Goal: Check status: Verify the current state of an ongoing process or item

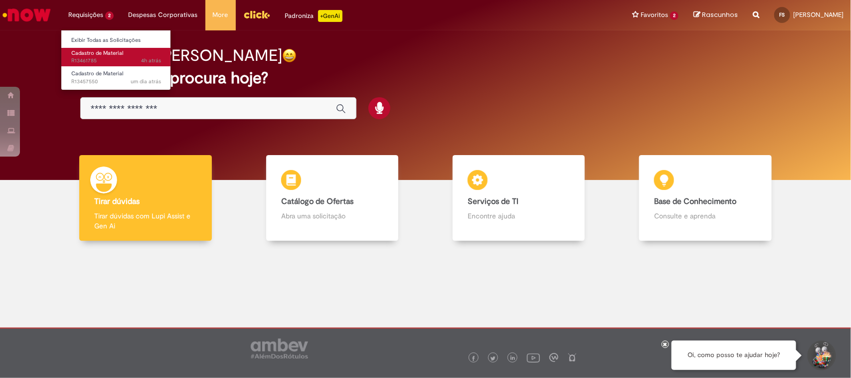
click at [128, 62] on span "4h atrás 4 horas atrás R13461785" at bounding box center [116, 61] width 90 height 8
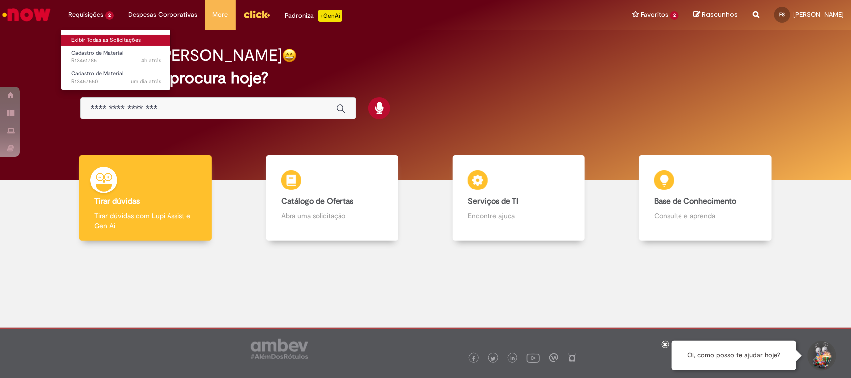
click at [123, 37] on link "Exibir Todas as Solicitações" at bounding box center [116, 40] width 110 height 11
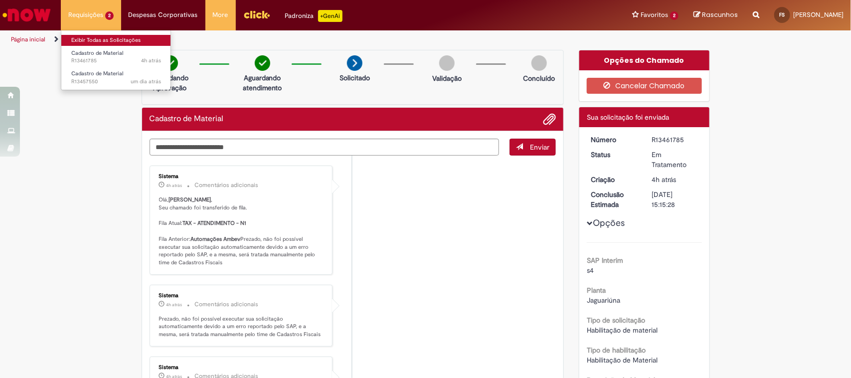
click at [91, 43] on link "Exibir Todas as Solicitações" at bounding box center [116, 40] width 110 height 11
click at [110, 43] on link "Exibir Todas as Solicitações" at bounding box center [116, 40] width 110 height 11
click at [113, 45] on link "Exibir Todas as Solicitações" at bounding box center [116, 40] width 110 height 11
click at [106, 39] on link "Exibir Todas as Solicitações" at bounding box center [116, 40] width 110 height 11
click at [105, 40] on link "Exibir Todas as Solicitações" at bounding box center [116, 40] width 110 height 11
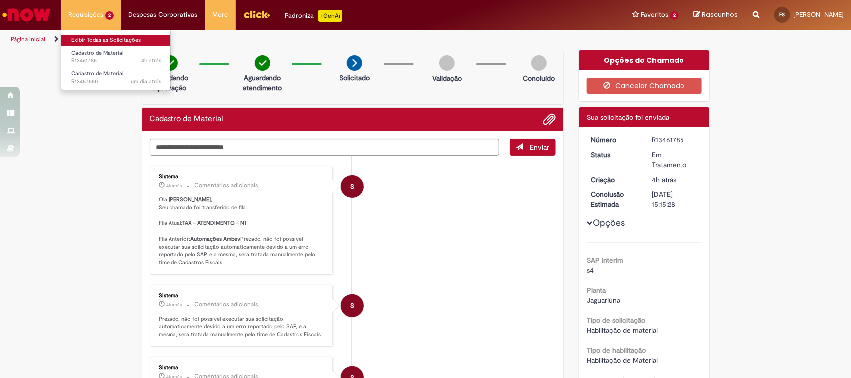
click at [105, 40] on link "Exibir Todas as Solicitações" at bounding box center [116, 40] width 110 height 11
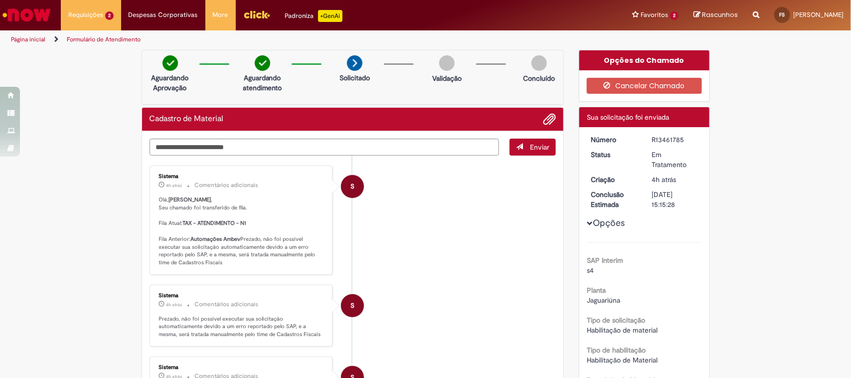
click at [39, 18] on img "Ir para a Homepage" at bounding box center [26, 15] width 51 height 20
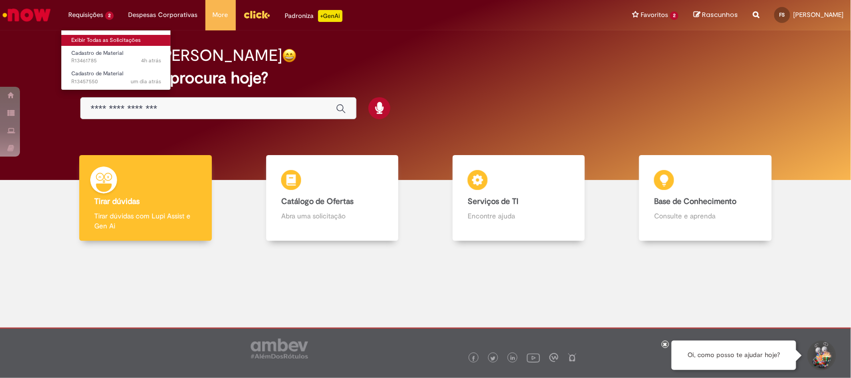
click at [104, 38] on link "Exibir Todas as Solicitações" at bounding box center [116, 40] width 110 height 11
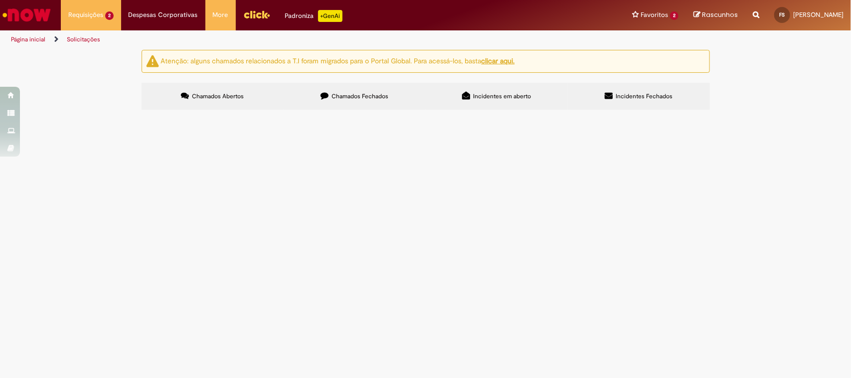
click at [0, 0] on span "Alterar unidade de medida de "Unidade" para "Milheiro" - URGENTE - Risco fecham…" at bounding box center [0, 0] width 0 height 0
click at [0, 0] on td "Alterar unidade de medida de "Unidade" para "Milheiro" - URGENTE - Risco fecham…" at bounding box center [0, 0] width 0 height 0
click at [0, 0] on span "Alterar unidade de medida de "Unidade" para "Milheiro" - URGENTE - Risco fecham…" at bounding box center [0, 0] width 0 height 0
